Goal: Task Accomplishment & Management: Use online tool/utility

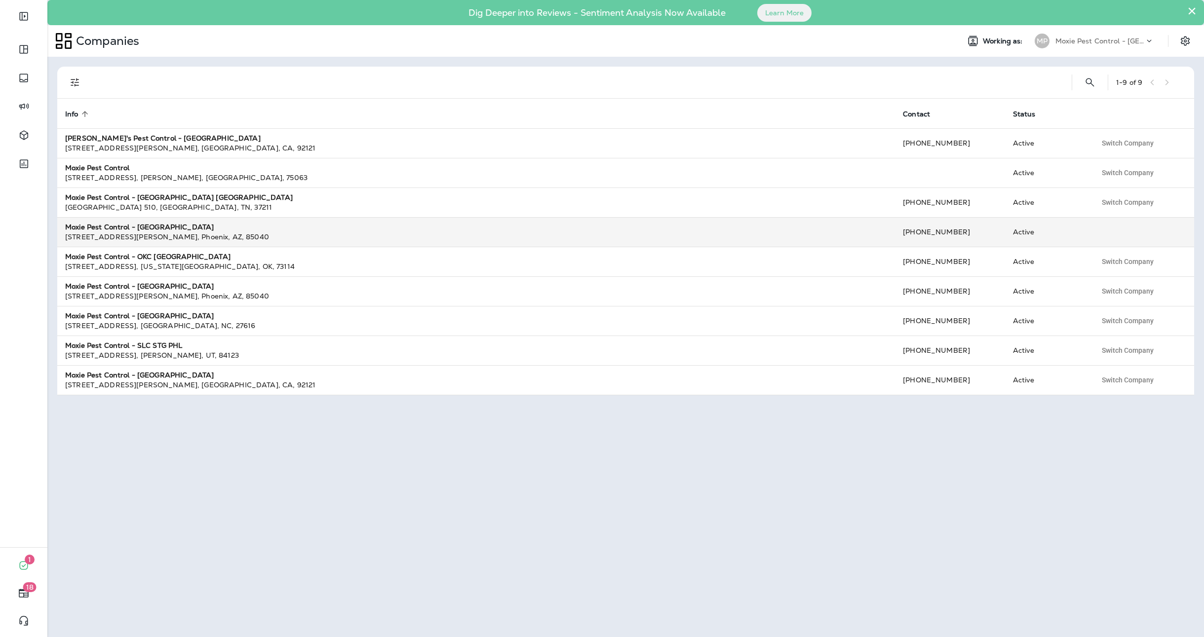
click at [173, 229] on strong "Moxie Pest Control - [GEOGRAPHIC_DATA]" at bounding box center [139, 227] width 149 height 9
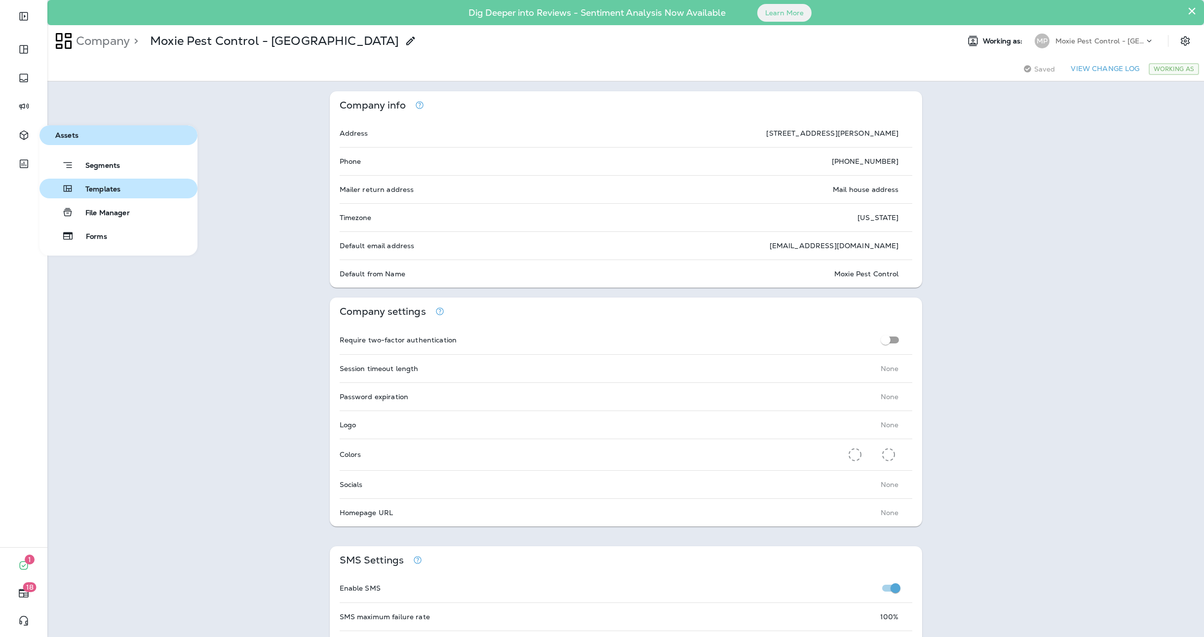
click at [90, 187] on span "Templates" at bounding box center [97, 189] width 47 height 9
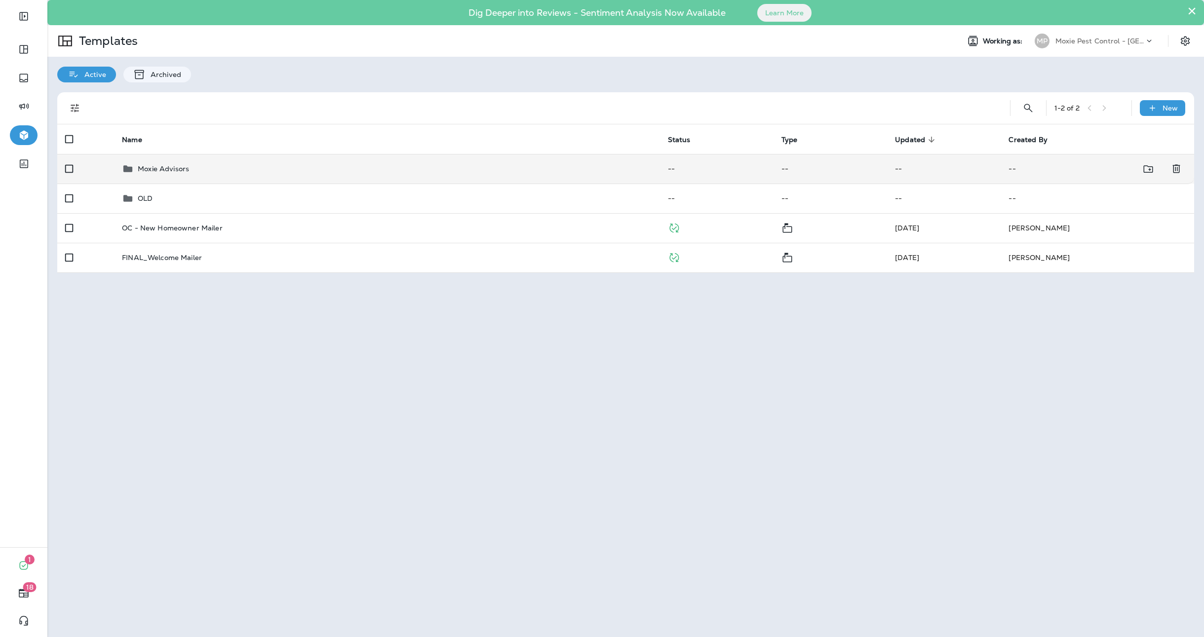
click at [166, 167] on p "Moxie Advisors" at bounding box center [163, 169] width 51 height 8
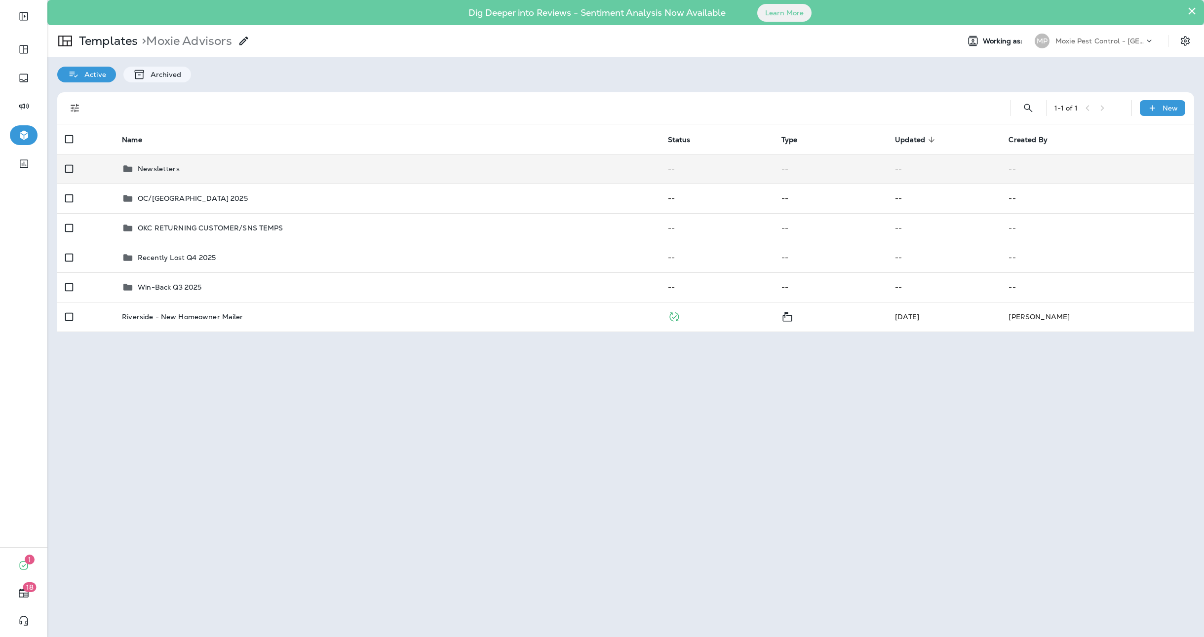
click at [165, 169] on p "Newsletters" at bounding box center [159, 169] width 42 height 8
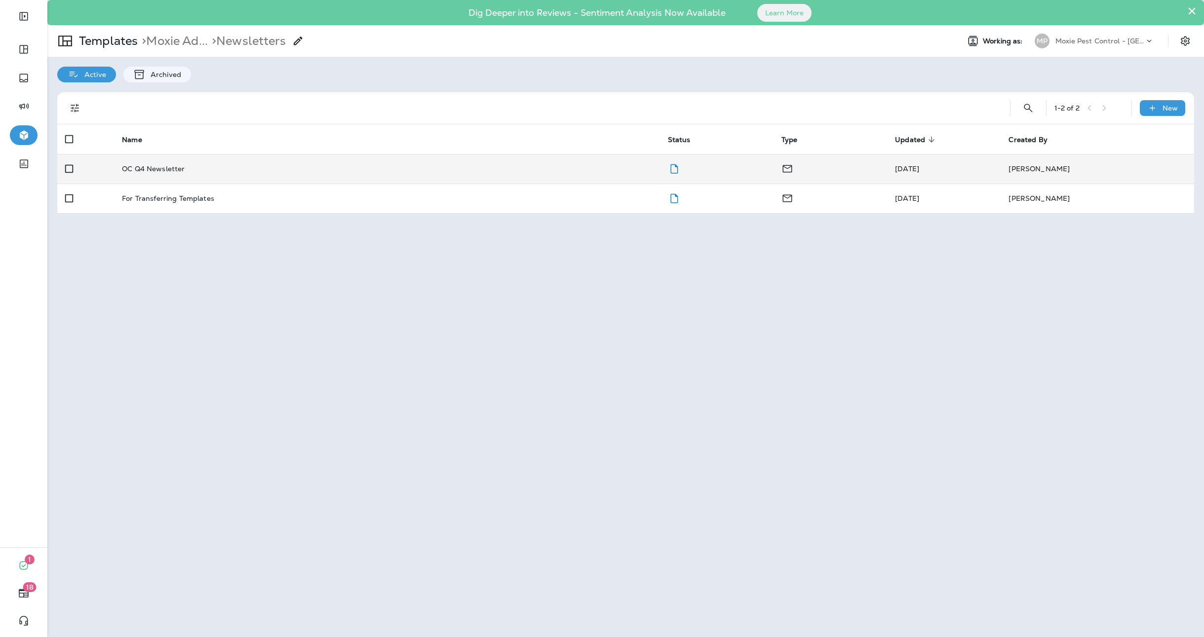
click at [165, 167] on p "OC Q4 Newsletter" at bounding box center [153, 169] width 63 height 8
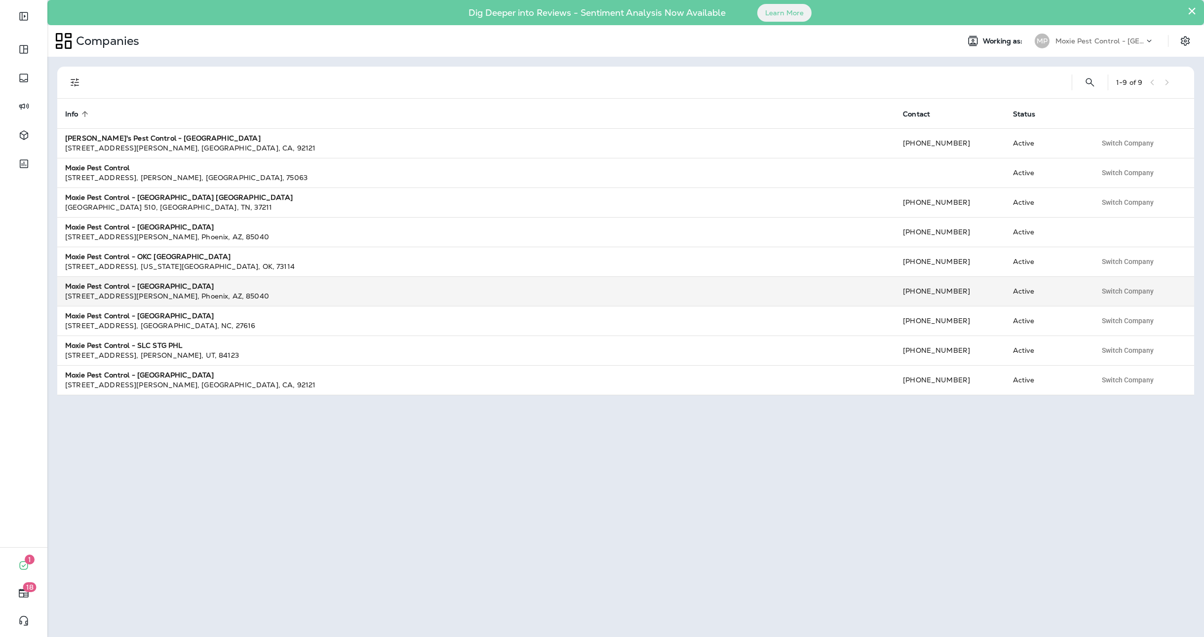
click at [152, 285] on strong "Moxie Pest Control - [GEOGRAPHIC_DATA]" at bounding box center [139, 286] width 149 height 9
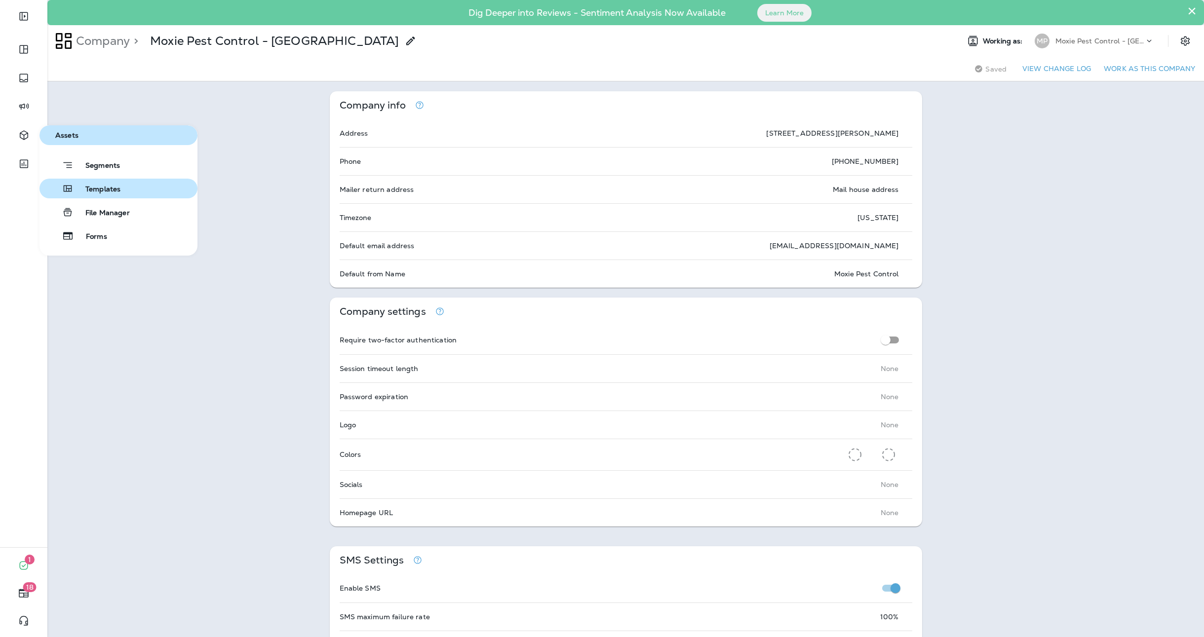
click at [98, 190] on span "Templates" at bounding box center [97, 189] width 47 height 9
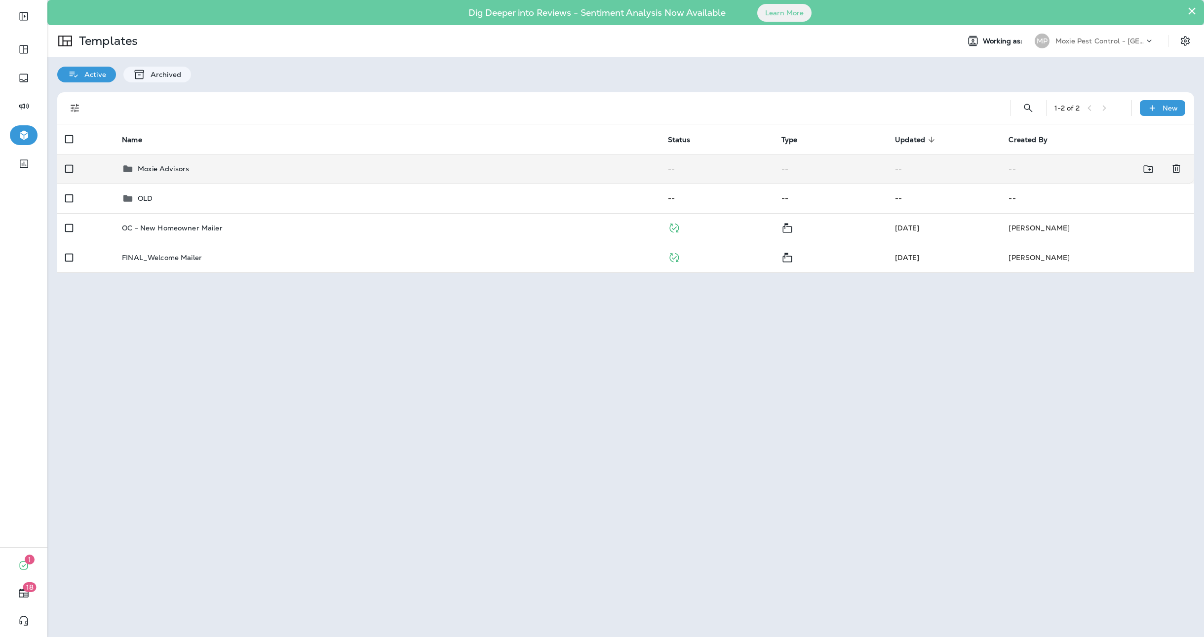
click at [169, 169] on p "Moxie Advisors" at bounding box center [163, 169] width 51 height 8
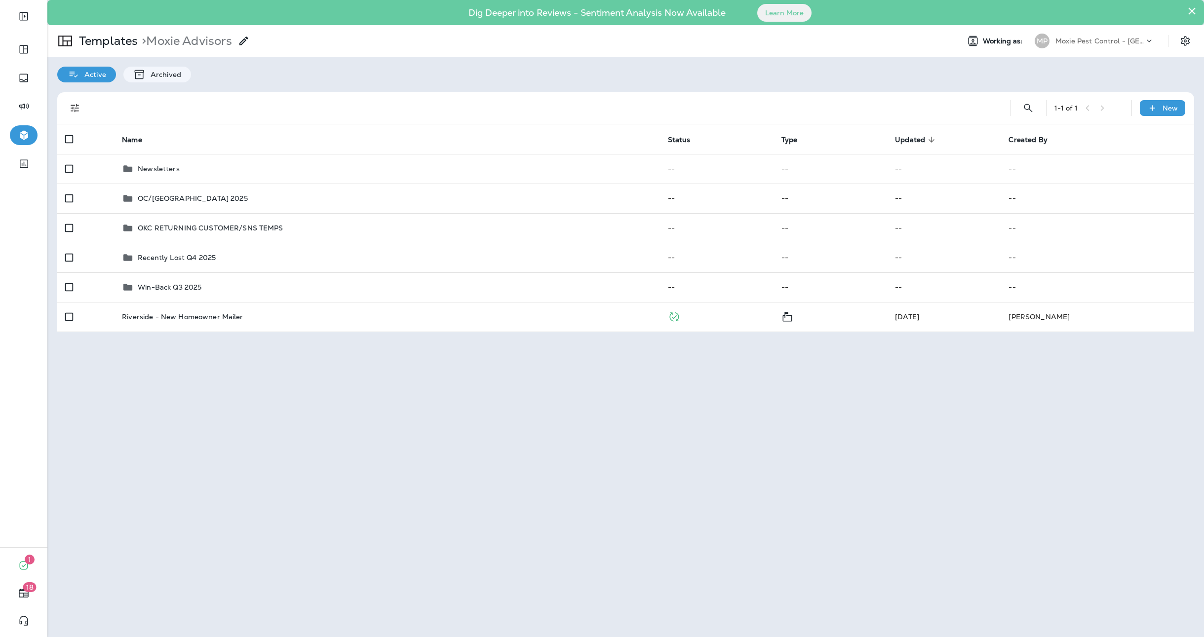
click at [1070, 39] on p "Moxie Pest Control - [GEOGRAPHIC_DATA]" at bounding box center [1100, 41] width 89 height 8
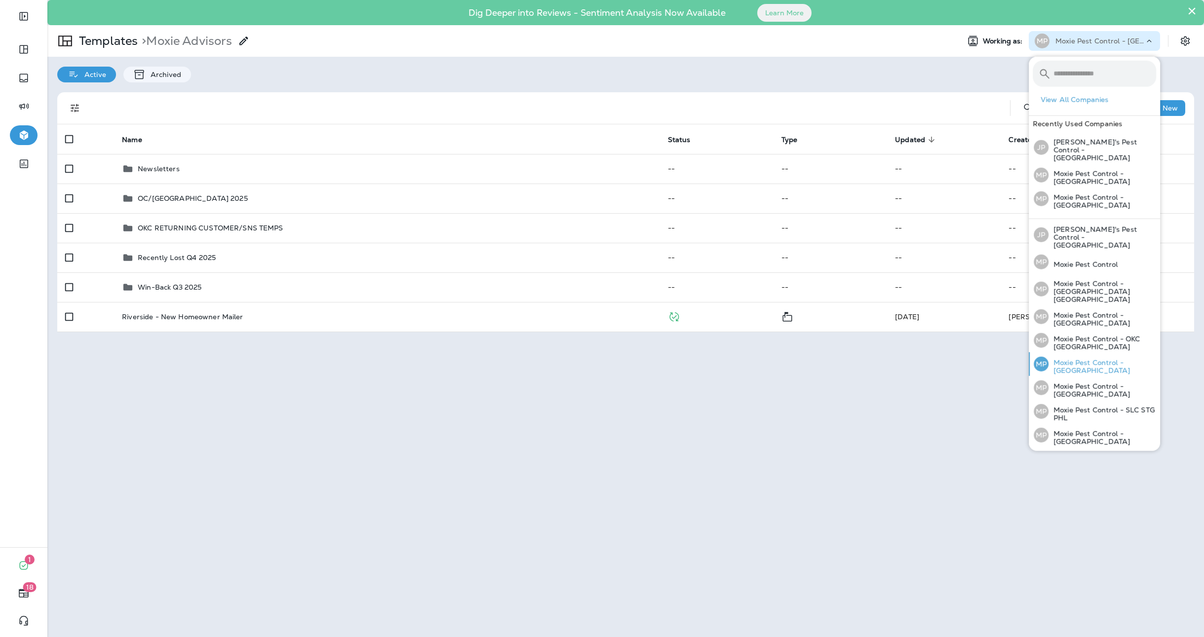
click at [1117, 359] on p "Moxie Pest Control - [GEOGRAPHIC_DATA]" at bounding box center [1103, 367] width 108 height 16
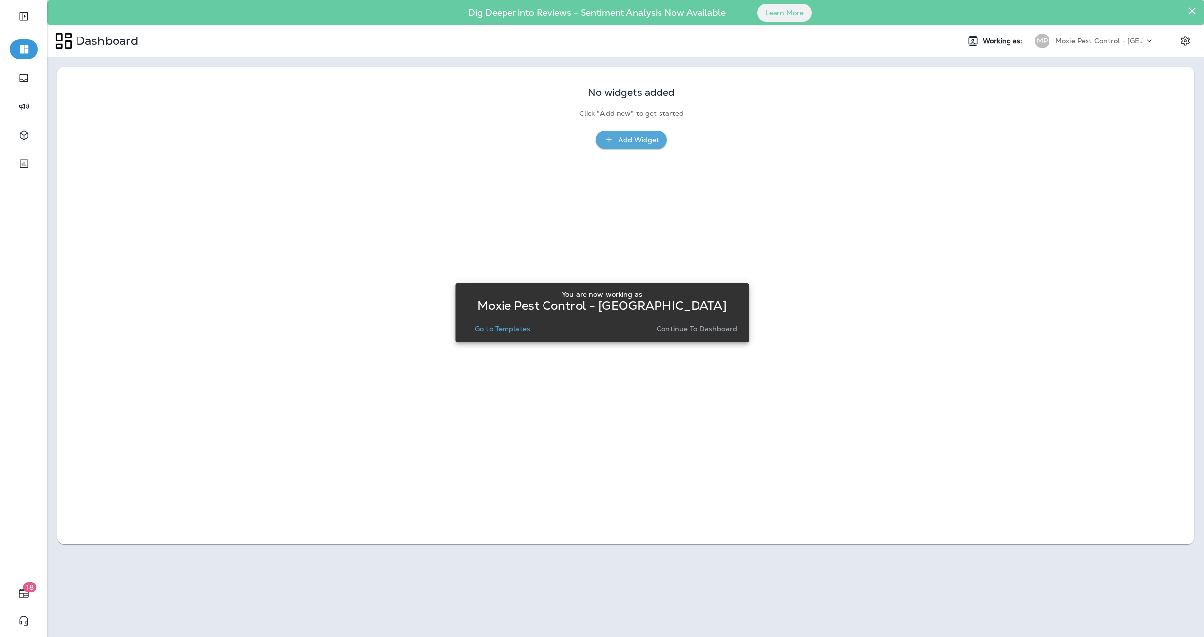
click at [705, 327] on p "Continue to Dashboard" at bounding box center [697, 329] width 80 height 8
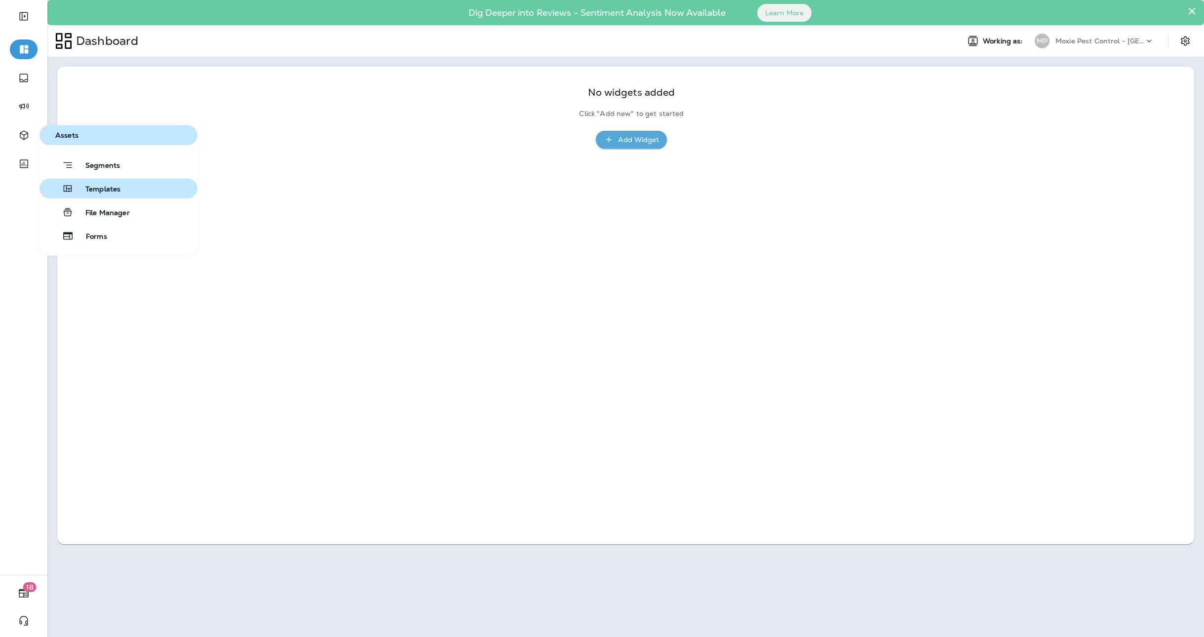
click at [103, 191] on span "Templates" at bounding box center [97, 189] width 47 height 9
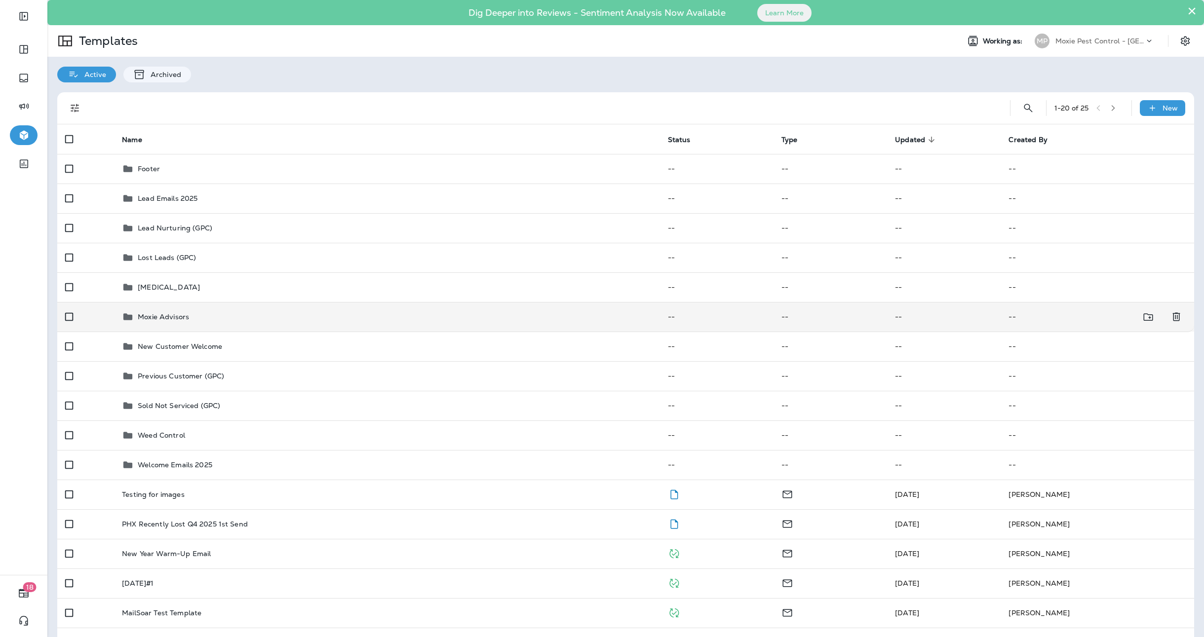
click at [155, 316] on p "Moxie Advisors" at bounding box center [163, 317] width 51 height 8
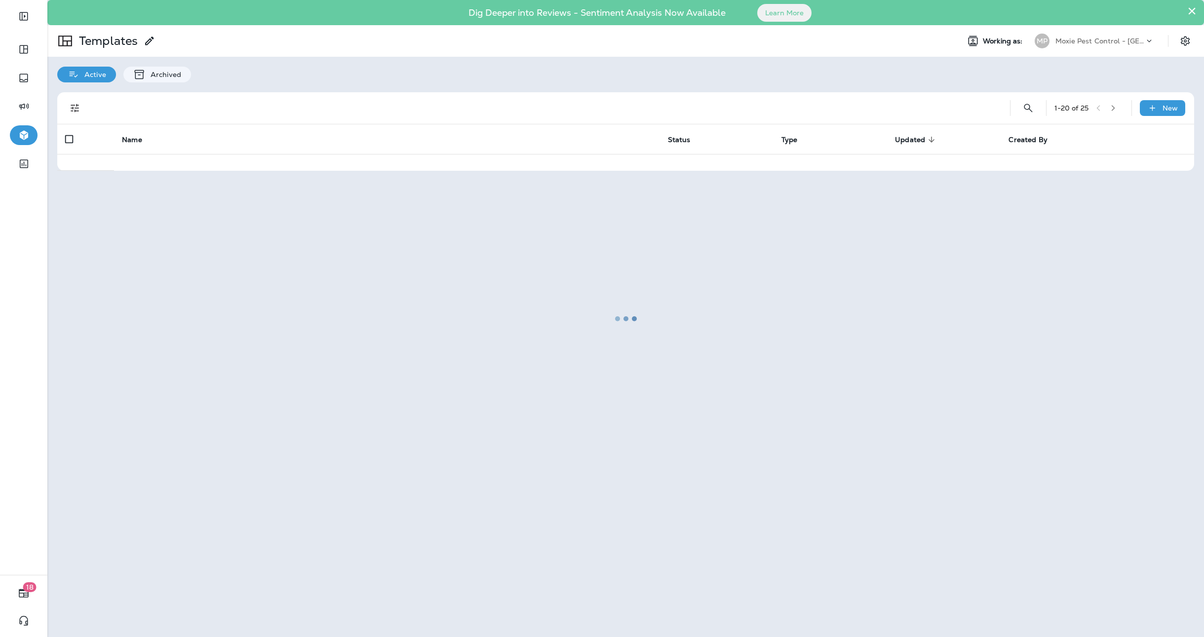
click at [155, 316] on div at bounding box center [625, 318] width 1155 height 635
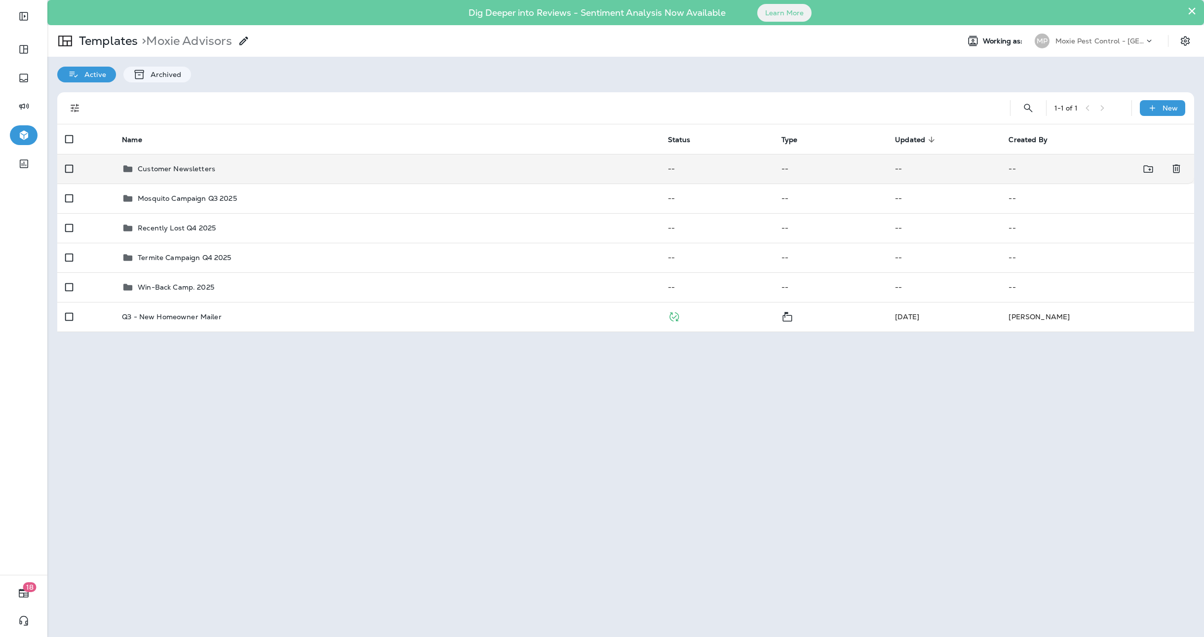
click at [173, 160] on td "Customer Newsletters" at bounding box center [387, 169] width 546 height 30
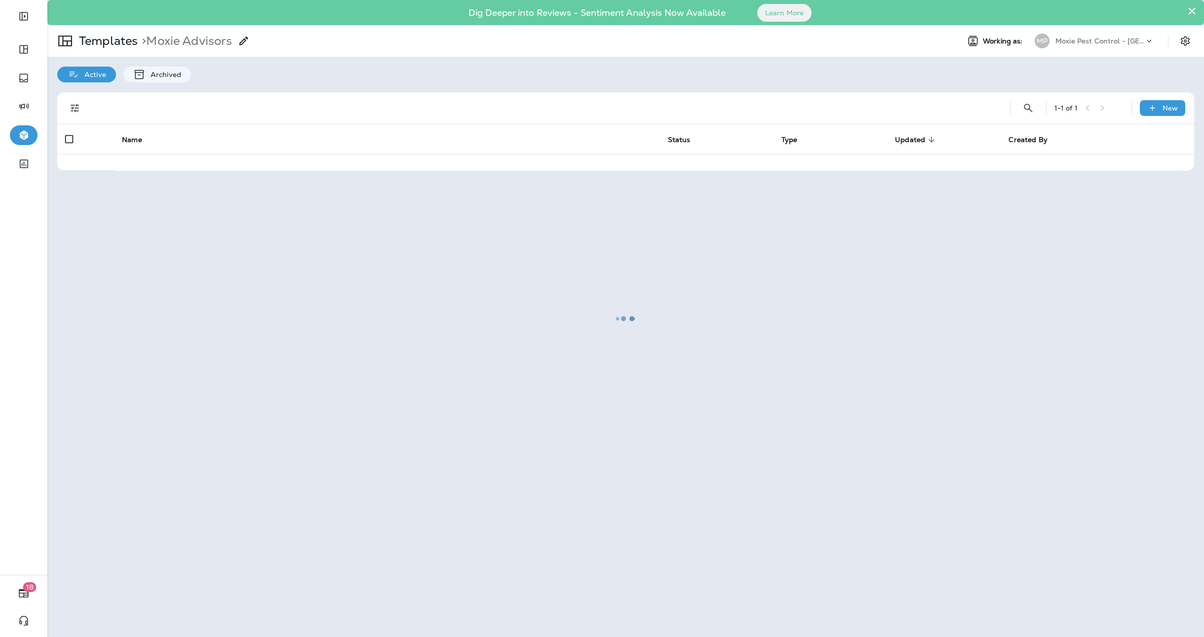
click at [173, 160] on div at bounding box center [625, 318] width 1155 height 635
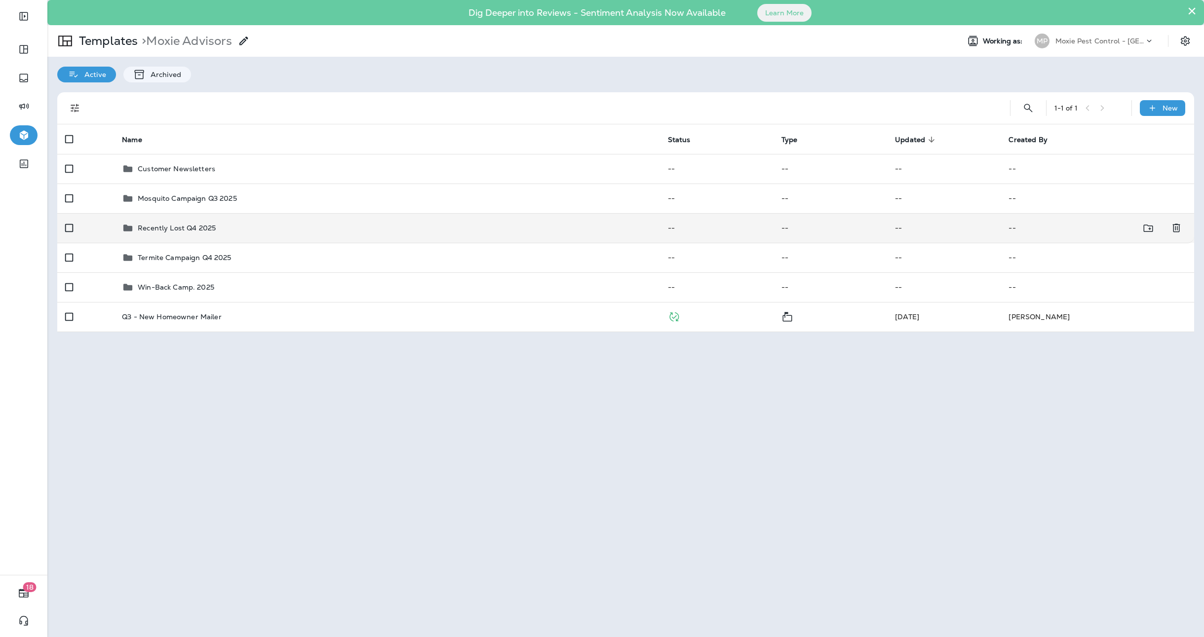
click at [170, 226] on p "Recently Lost Q4 2025" at bounding box center [177, 228] width 78 height 8
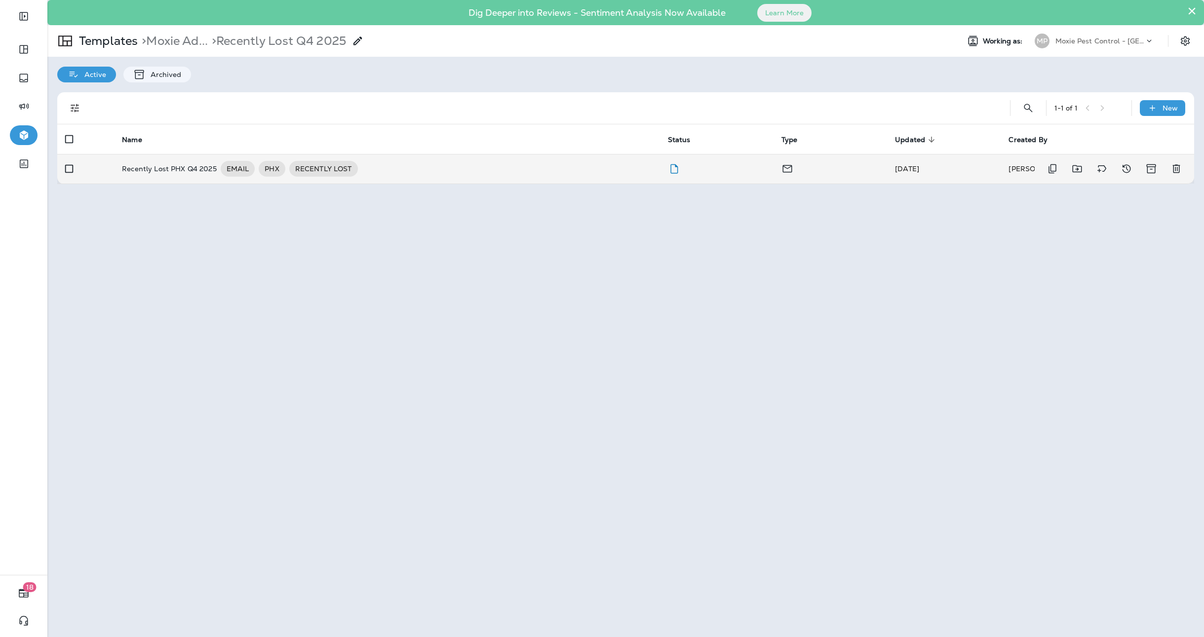
click at [177, 171] on p "Recently Lost PHX Q4 2025" at bounding box center [169, 169] width 95 height 16
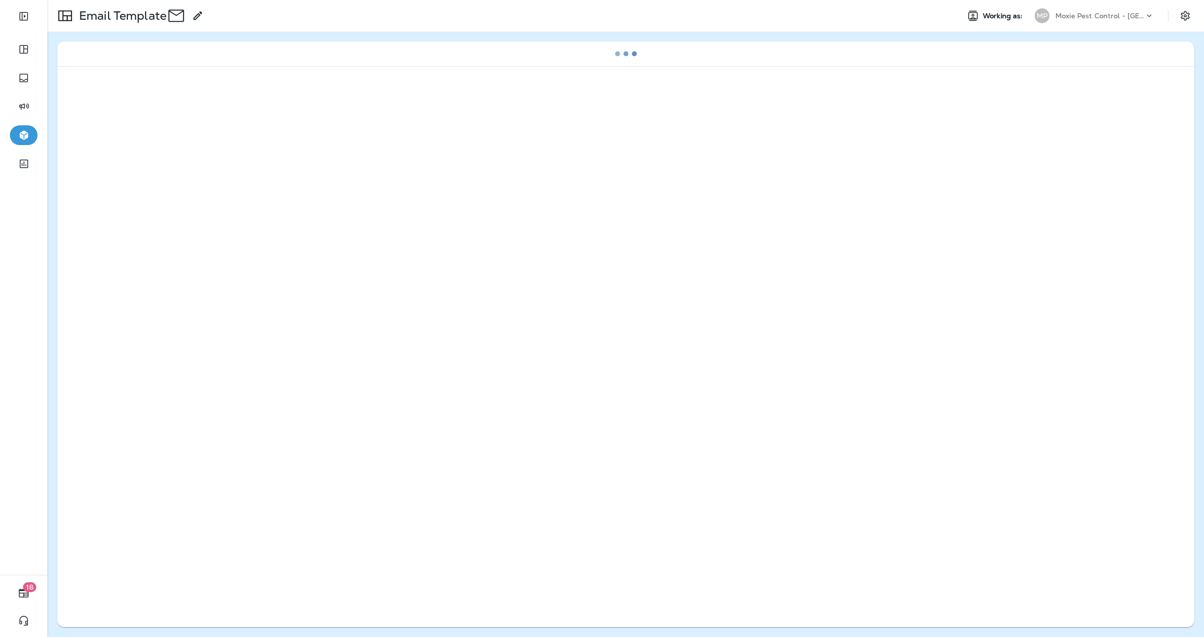
click at [177, 171] on div at bounding box center [625, 344] width 1137 height 557
